Goal: Book appointment/travel/reservation

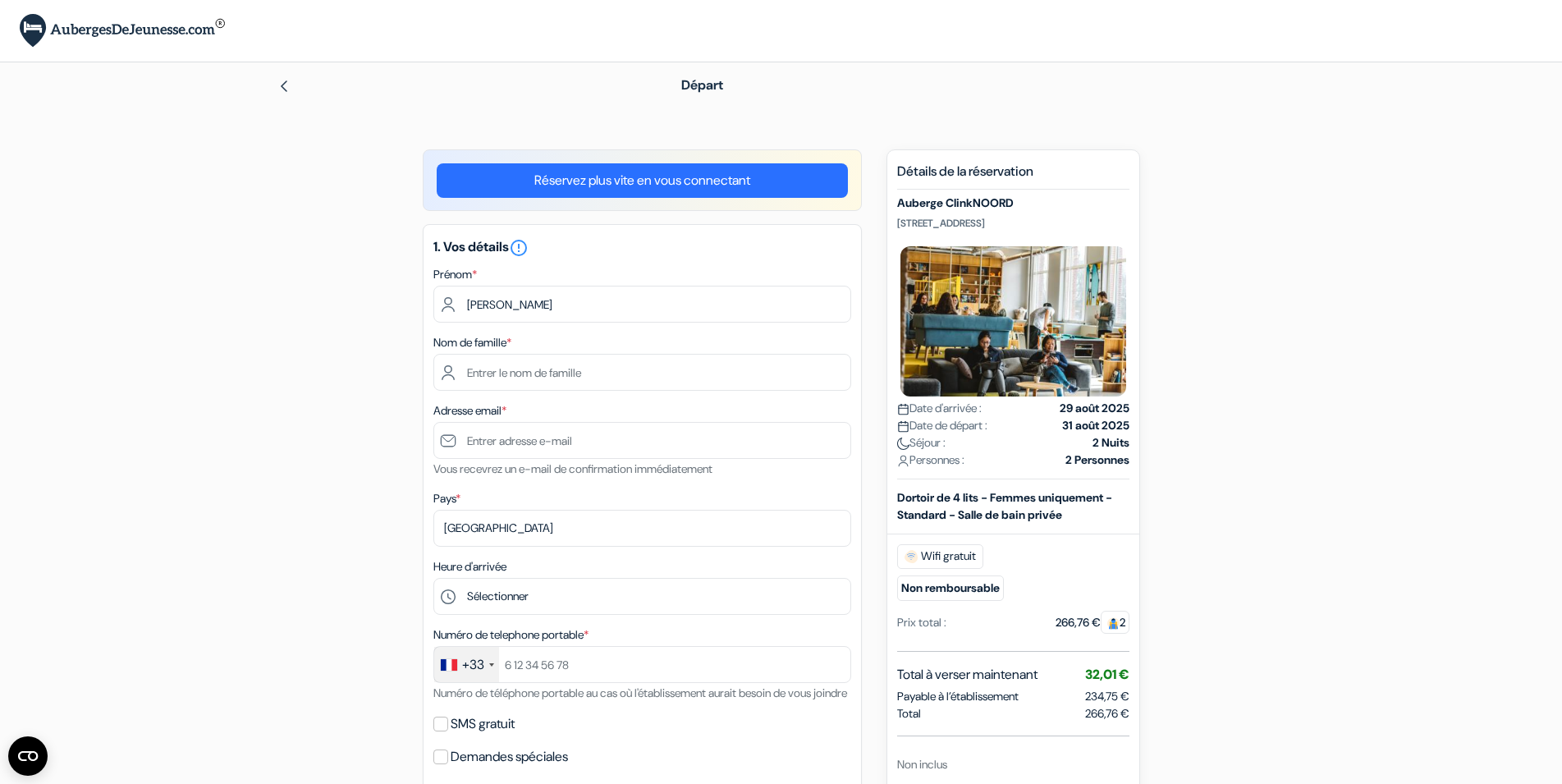
type input "Margot"
click at [483, 304] on input "text" at bounding box center [642, 304] width 418 height 37
type input "Margot"
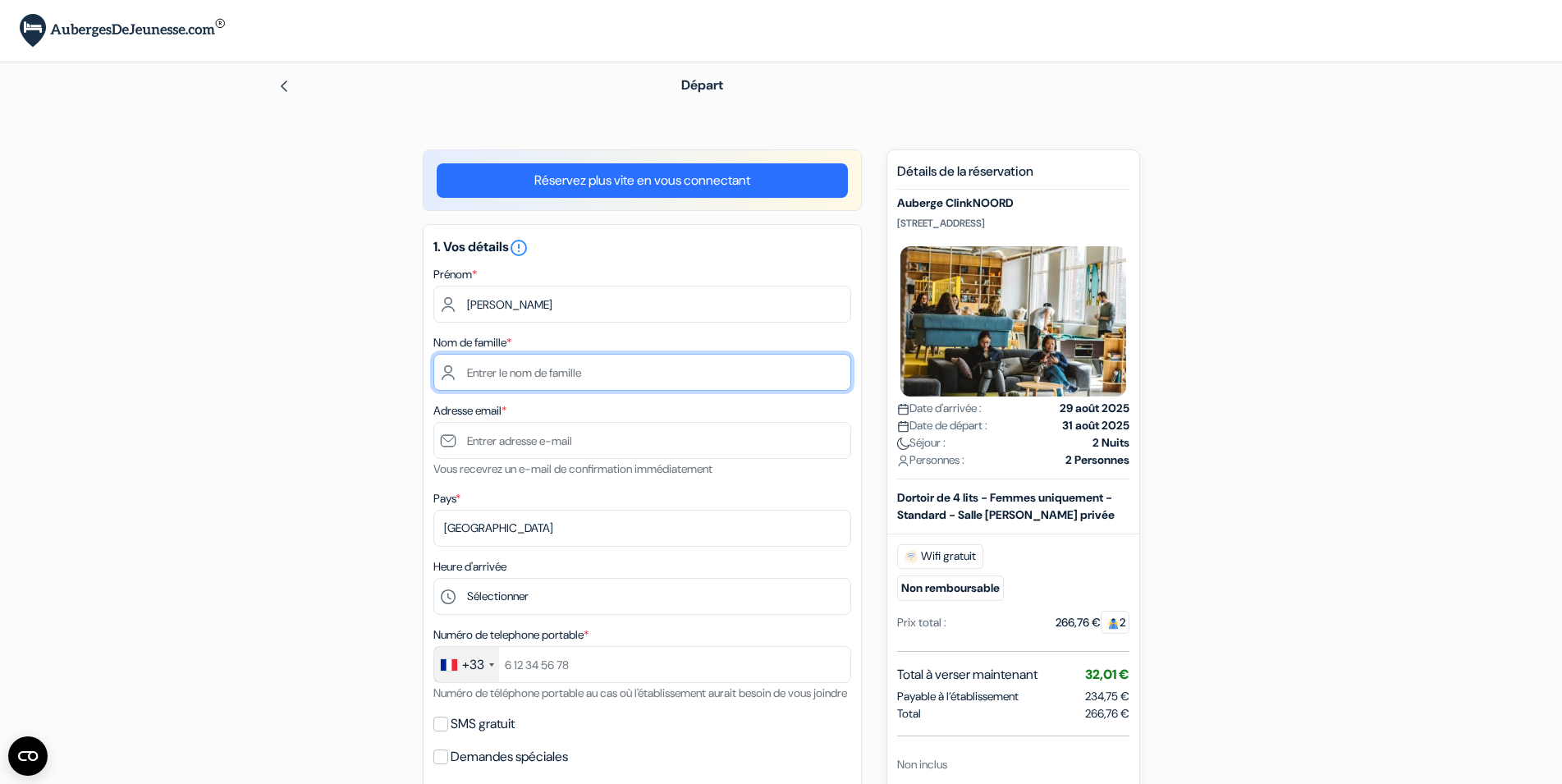
click at [547, 375] on input "text" at bounding box center [642, 372] width 418 height 37
type input "F"
type input "Miossec"
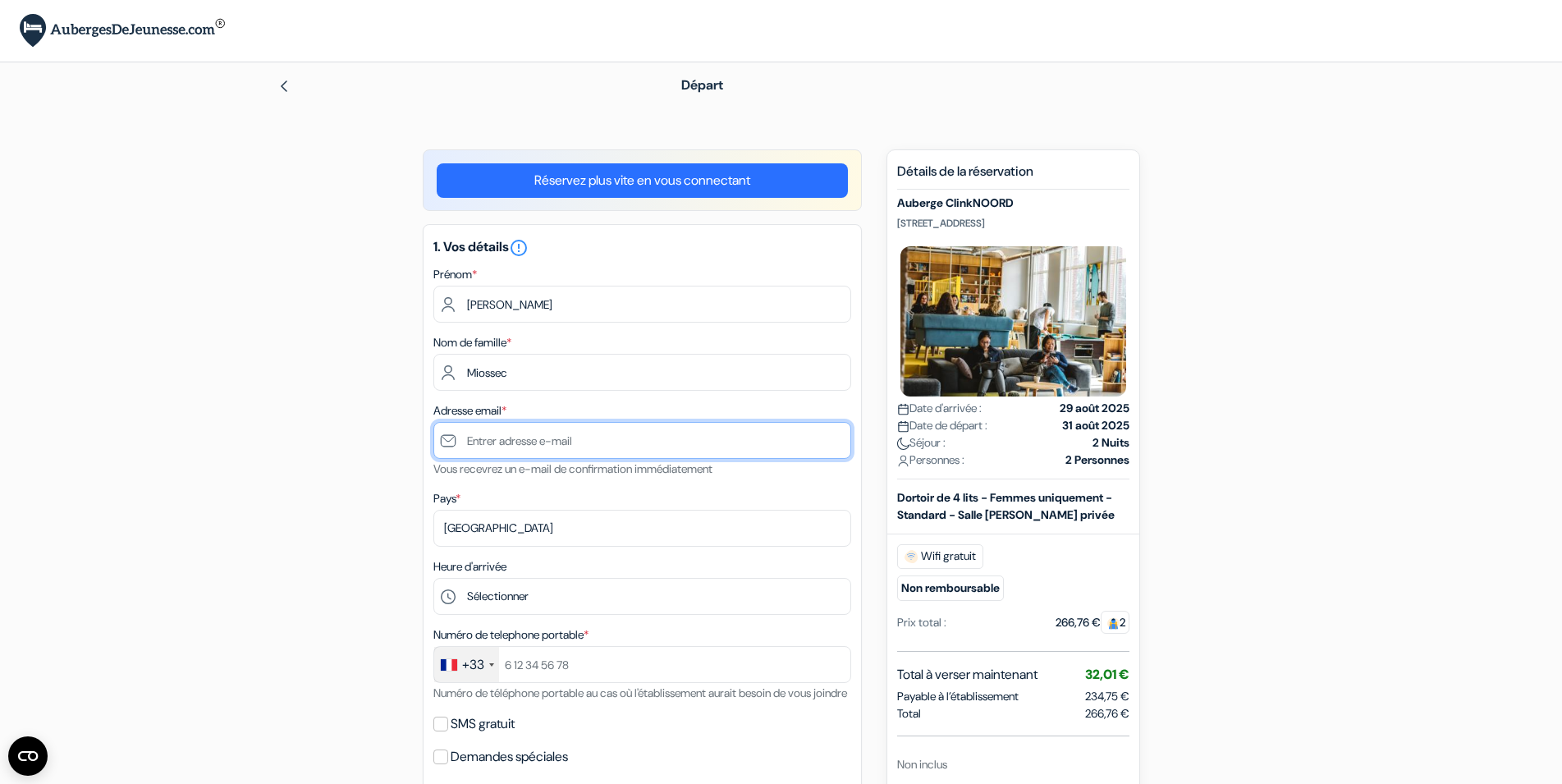
click at [535, 455] on input "text" at bounding box center [642, 440] width 418 height 37
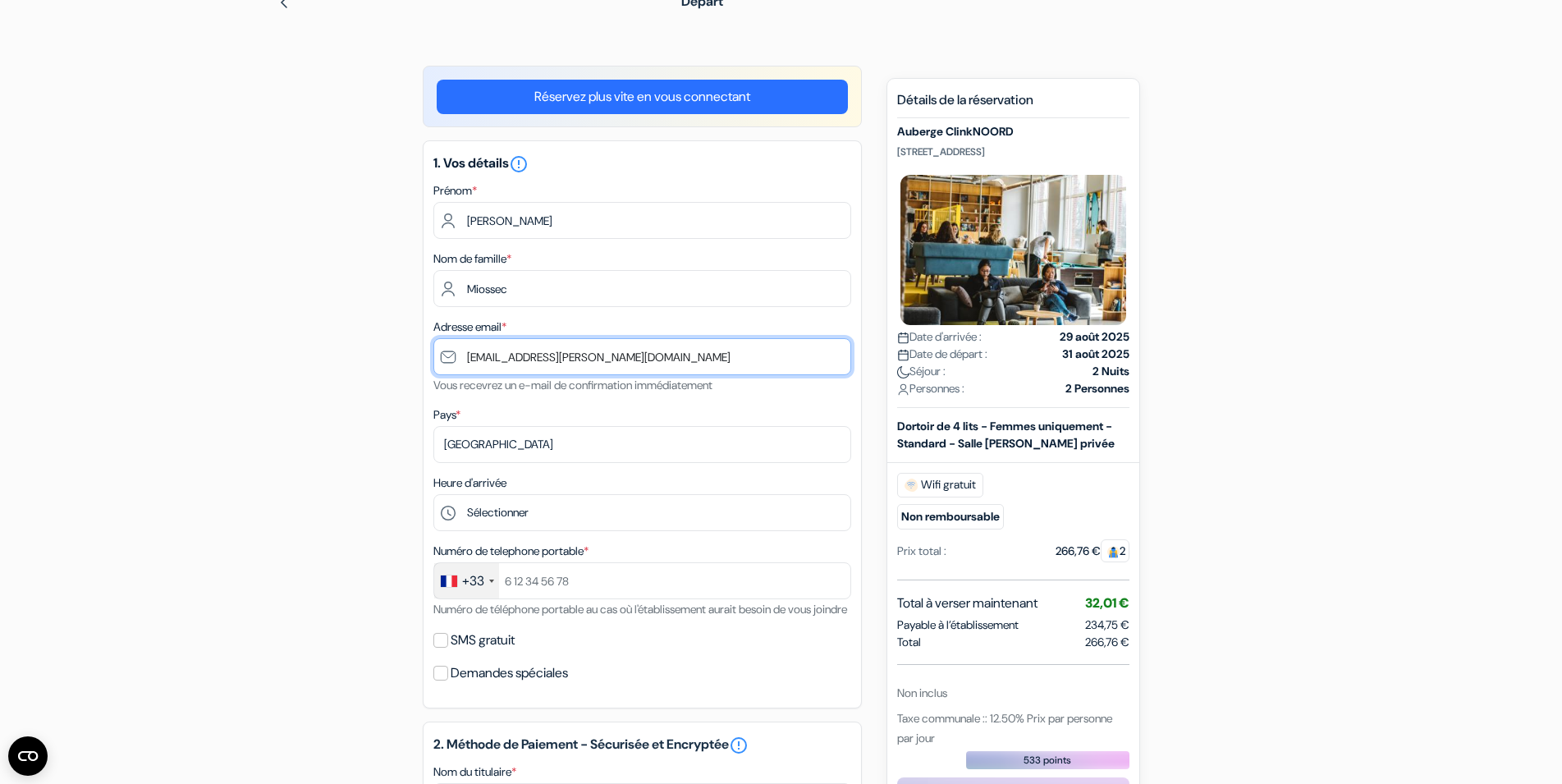
type input "[EMAIL_ADDRESS][DOMAIN_NAME]"
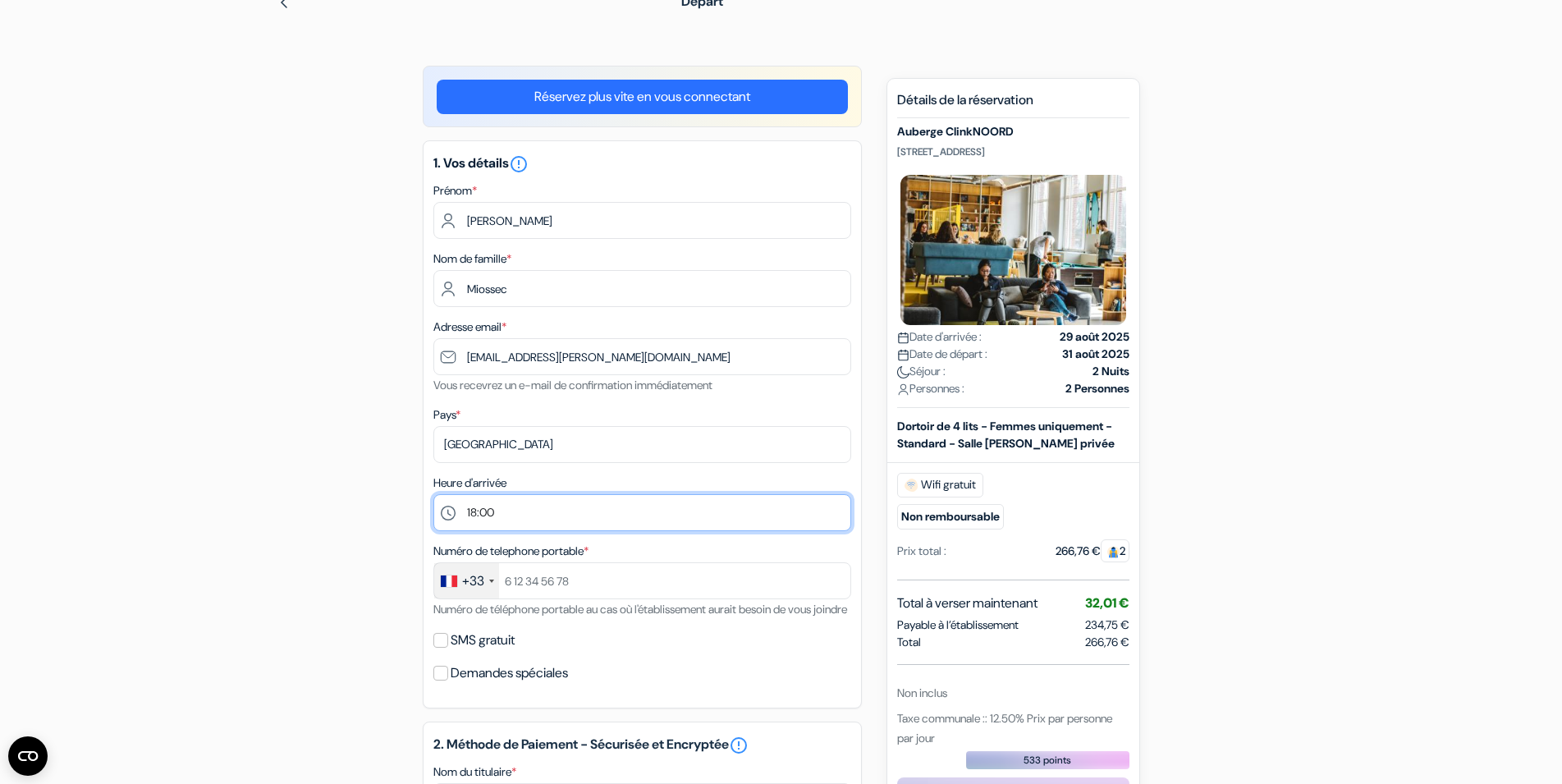
click option "18:00" at bounding box center [0, 0] width 0 height 0
click at [433, 494] on select "Sélectionner 1:00 2:00 3:00 4:00 5:00 6:00 7:00 8:00 9:00 10:00 11:00 12:00 13:…" at bounding box center [642, 512] width 418 height 37
select select "17"
click option "17:00" at bounding box center [0, 0] width 0 height 0
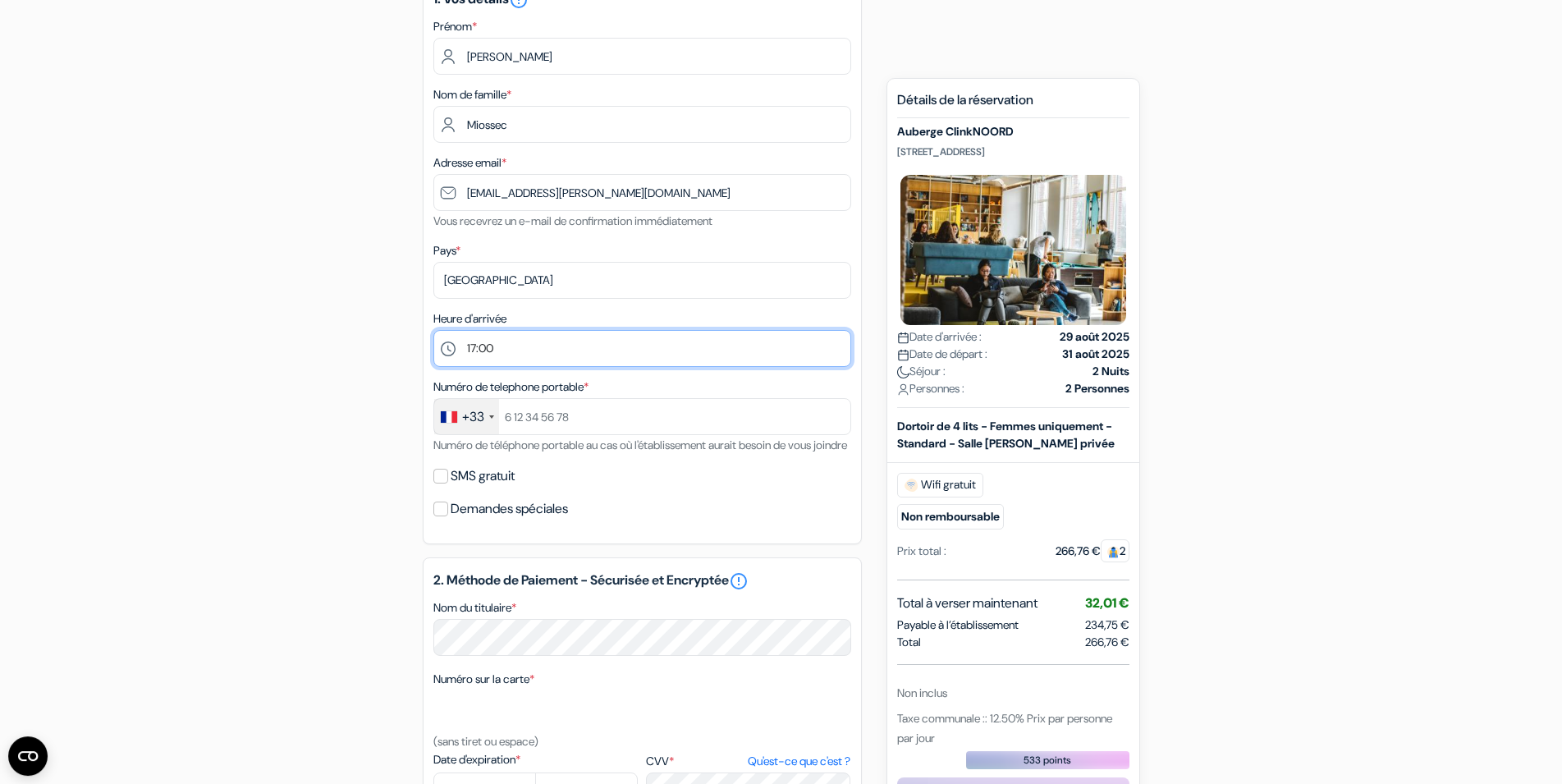
scroll to position [251, 0]
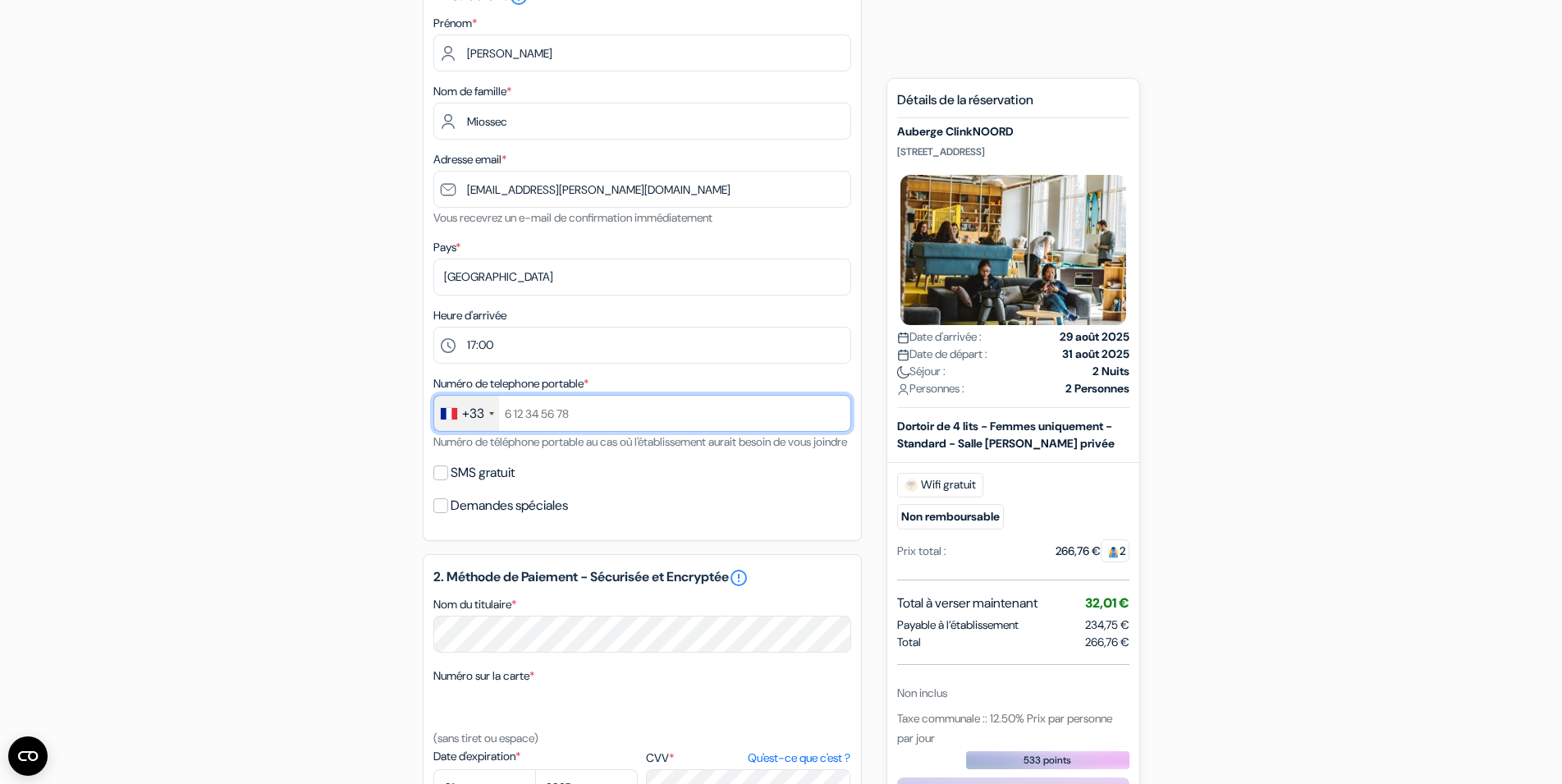
click at [525, 419] on input "text" at bounding box center [642, 413] width 418 height 37
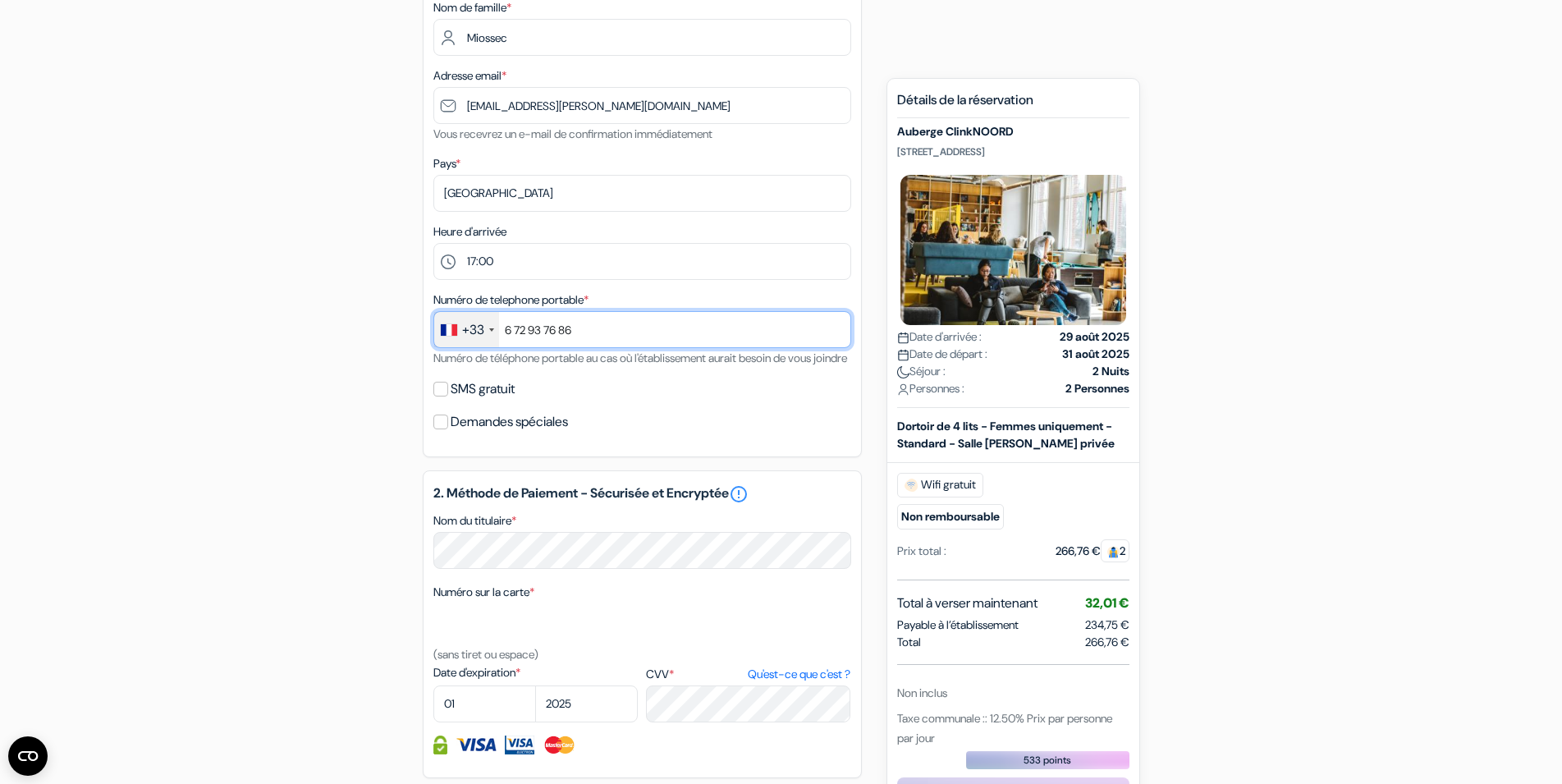
scroll to position [418, 0]
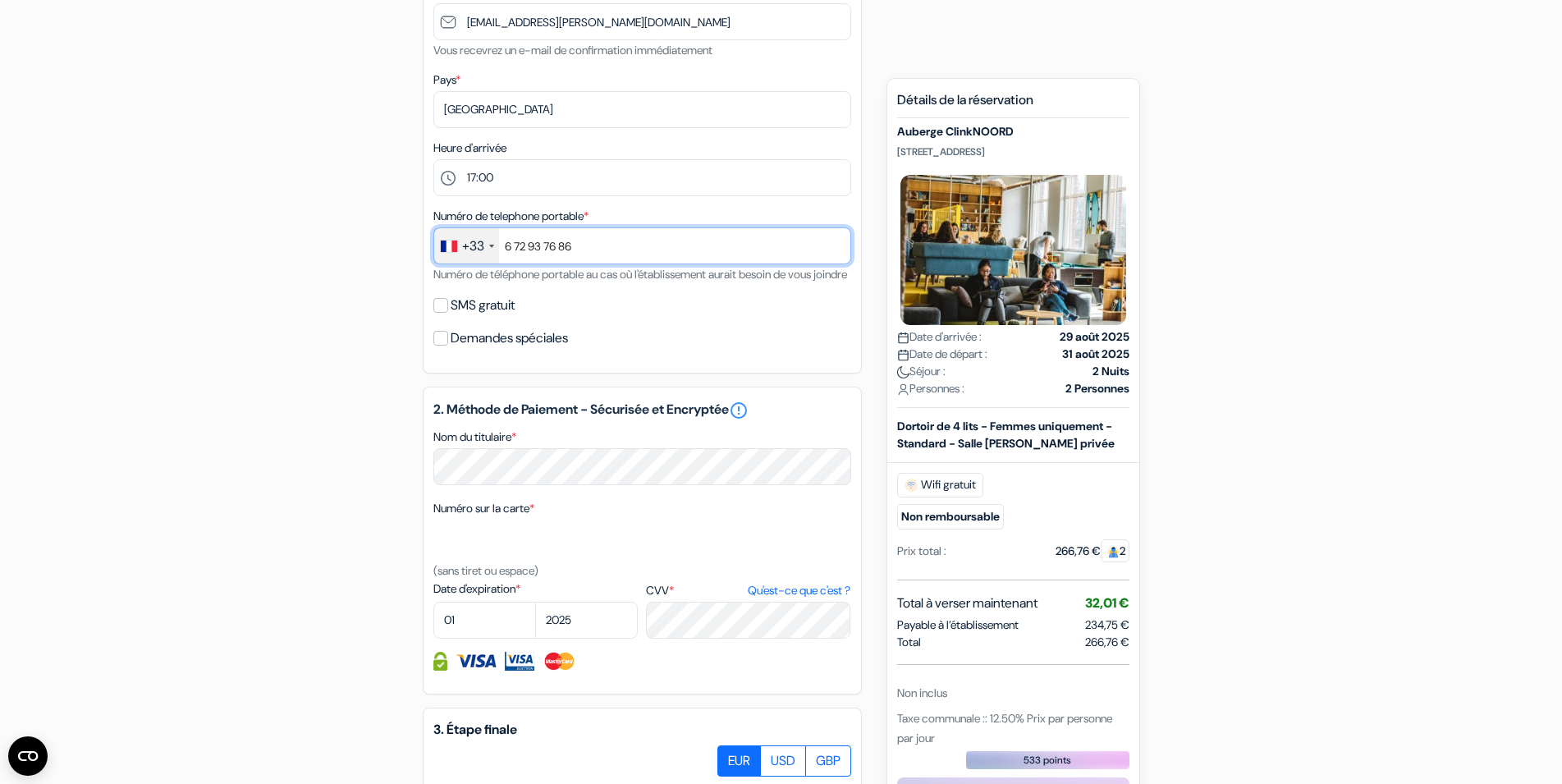
type input "6 72 93 76 86"
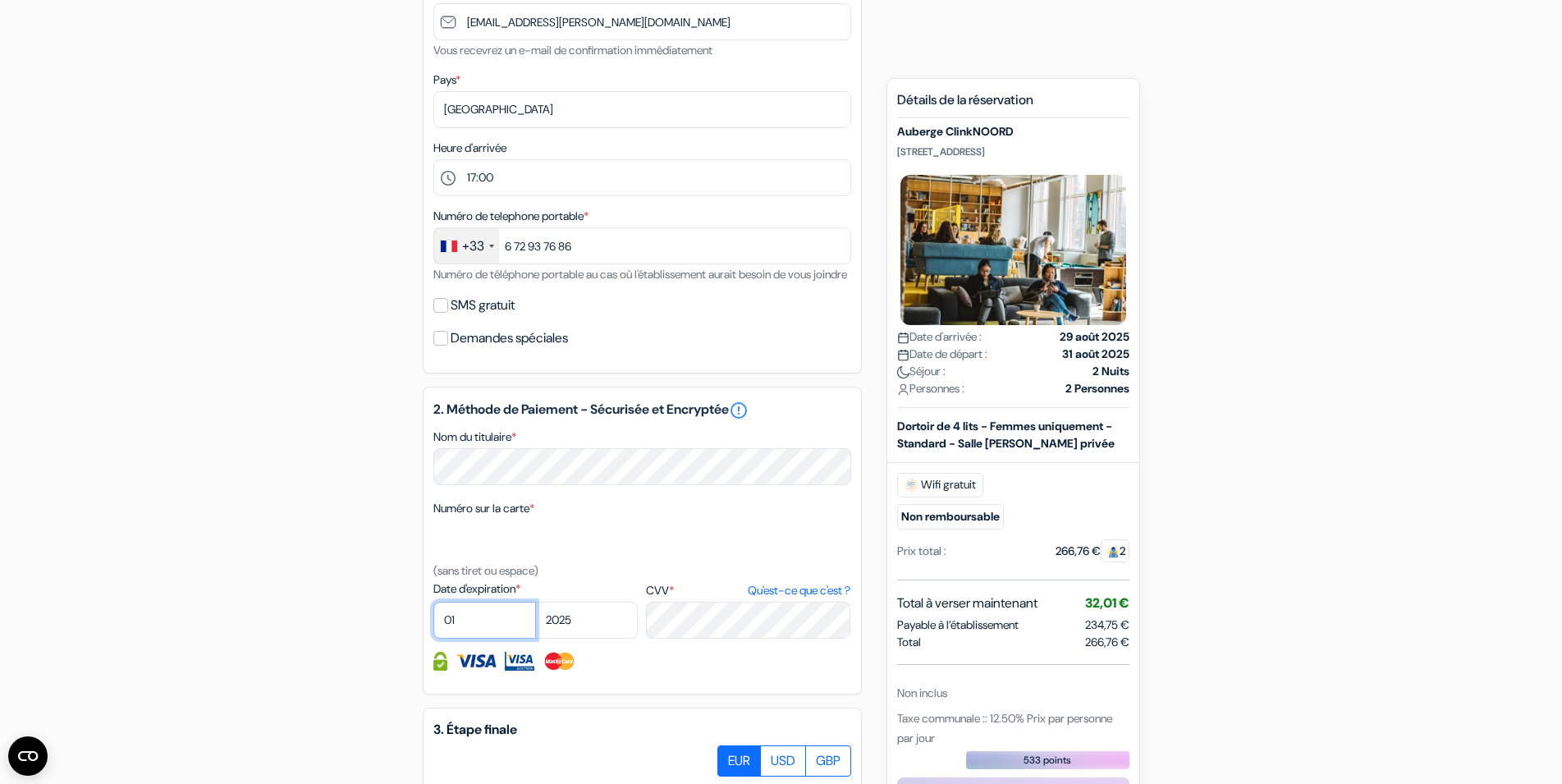
click at [433, 602] on select "01 02 03 04 05 06 07 08 09 10 11 12" at bounding box center [484, 620] width 103 height 37
select select "09"
click option "09" at bounding box center [0, 0] width 0 height 0
select select "2026"
click option "2026" at bounding box center [0, 0] width 0 height 0
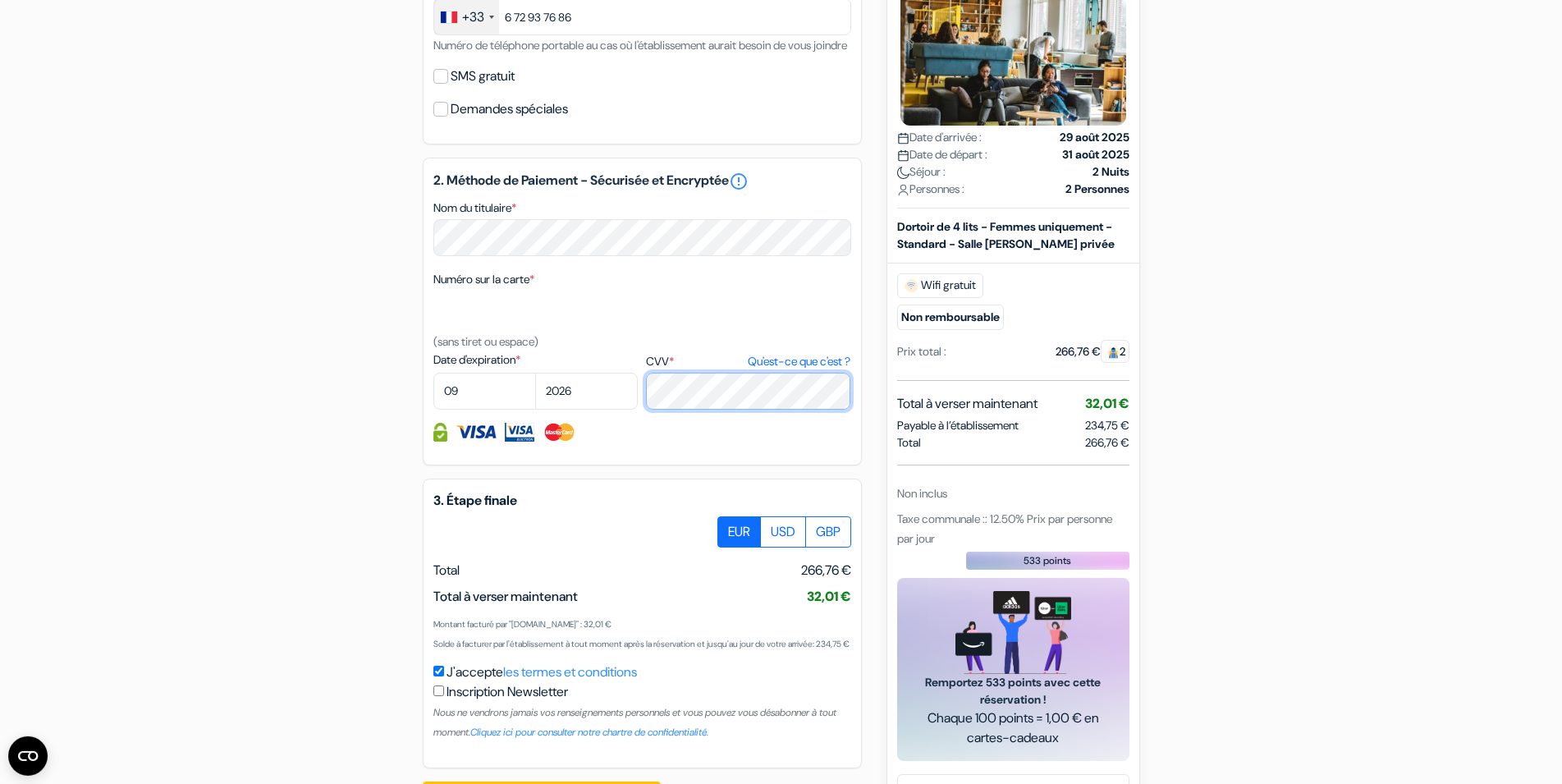
scroll to position [745, 0]
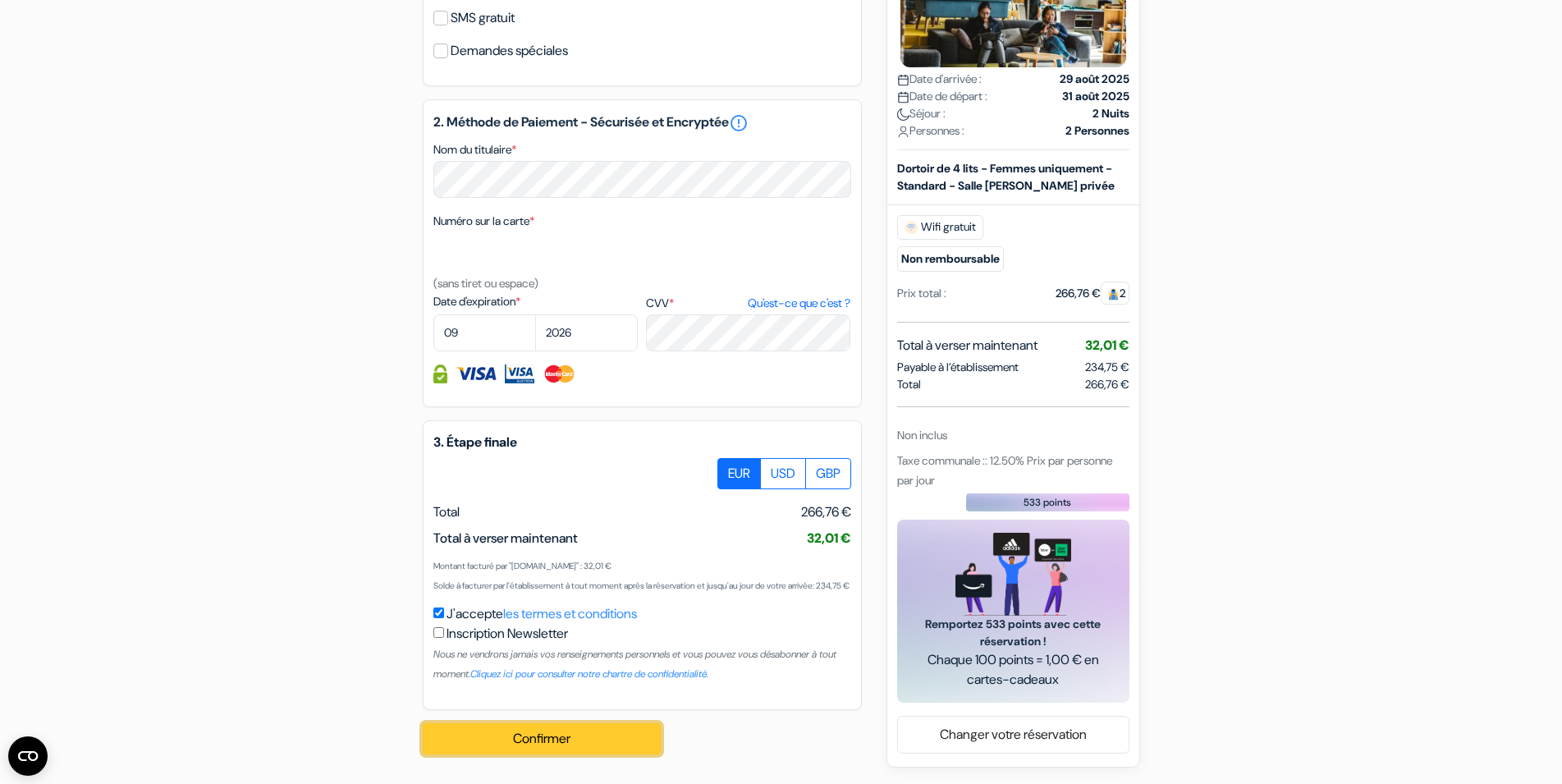
click at [490, 732] on button "Confirmer Loading..." at bounding box center [541, 739] width 238 height 31
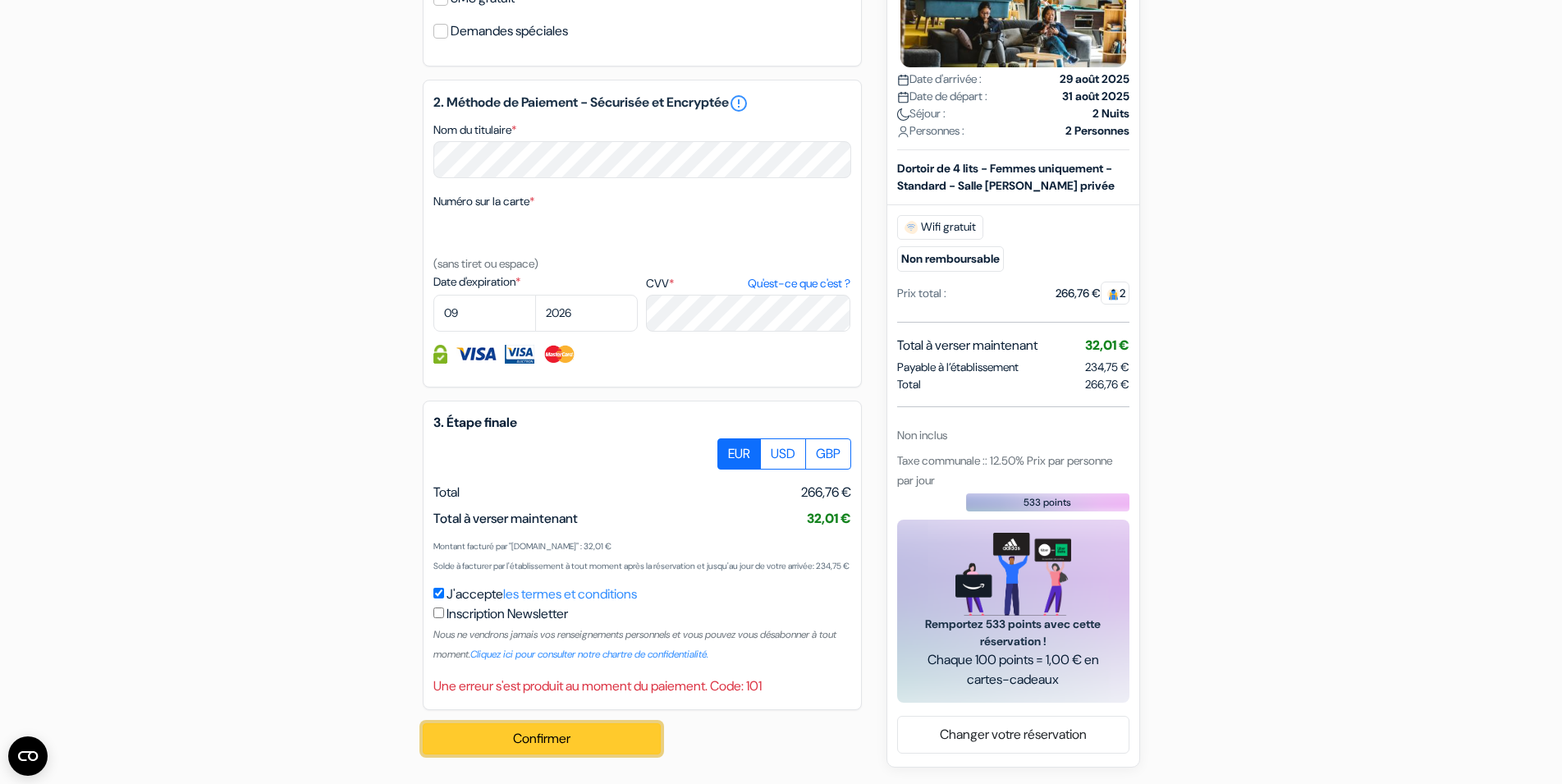
click at [513, 754] on button "Confirmer Loading..." at bounding box center [541, 739] width 238 height 31
